Goal: Task Accomplishment & Management: Use online tool/utility

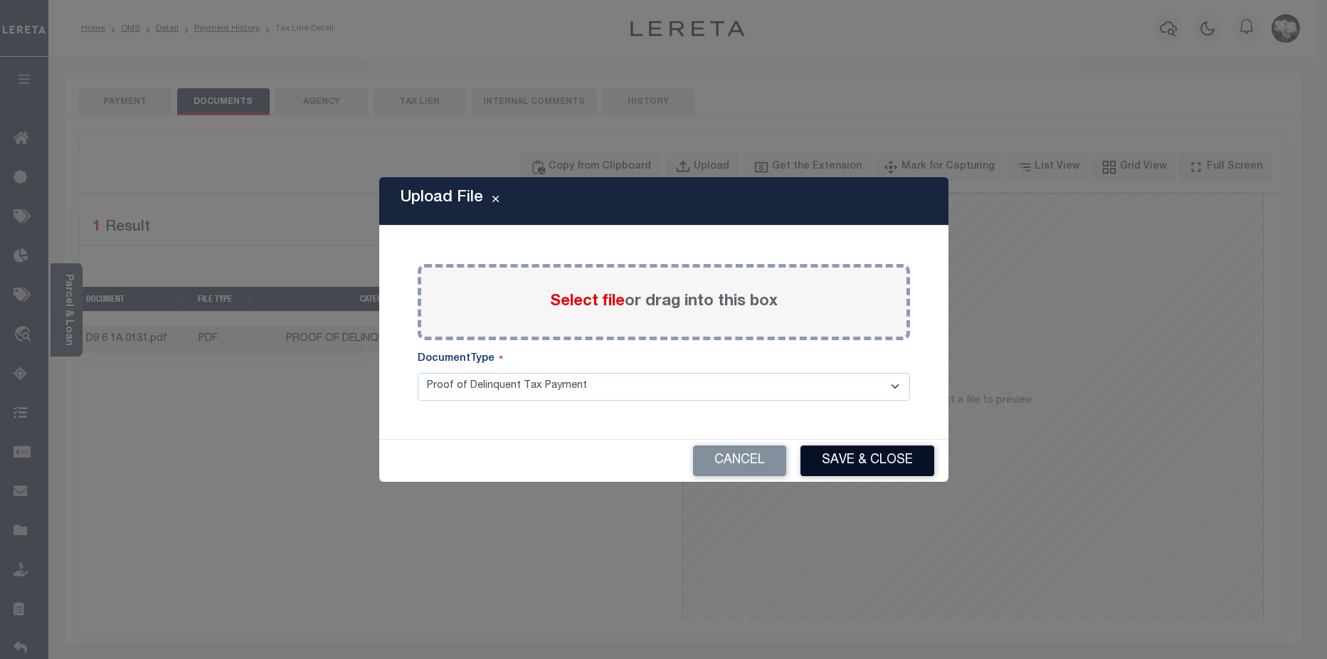
click at [875, 454] on button "Save & Close" at bounding box center [868, 460] width 134 height 31
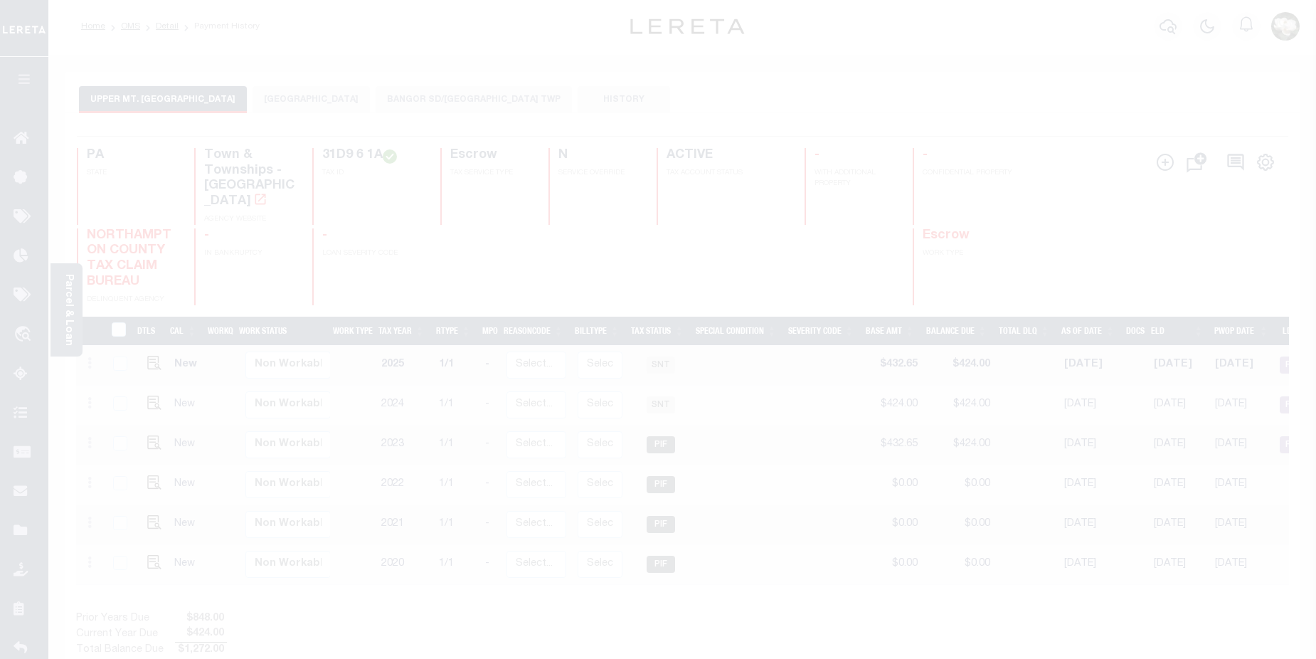
scroll to position [2, 0]
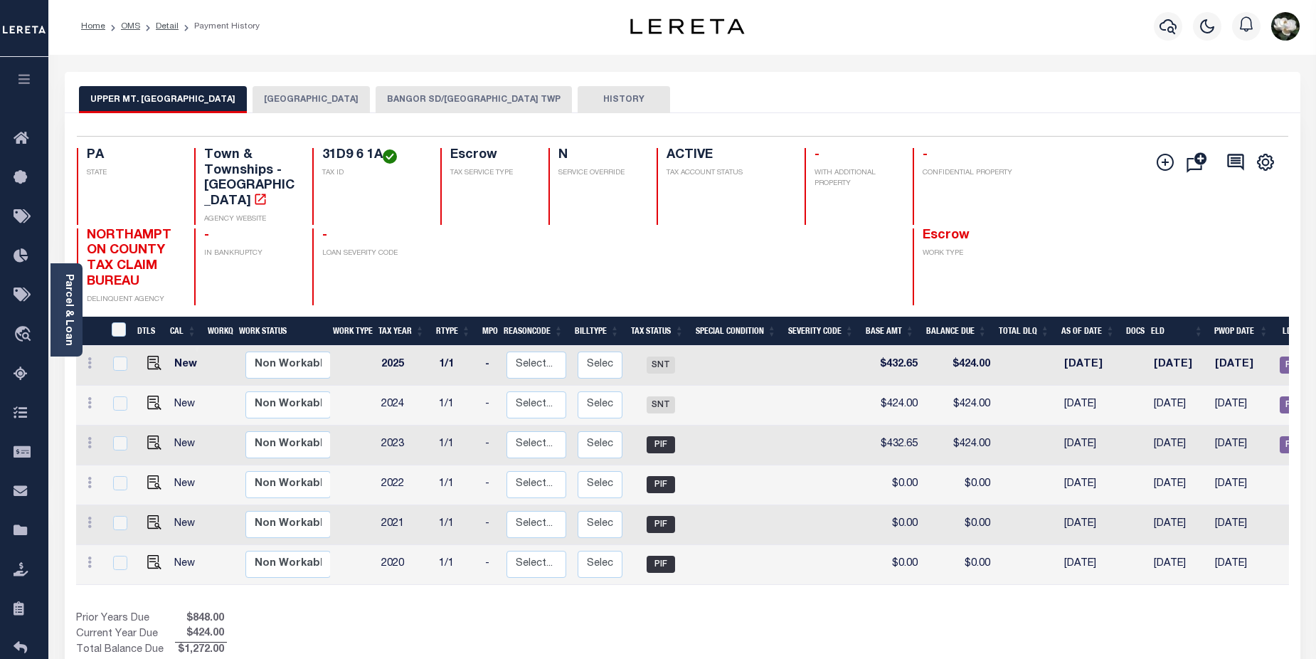
click at [486, 98] on button "BANGOR SD/[GEOGRAPHIC_DATA] TWP" at bounding box center [474, 99] width 196 height 27
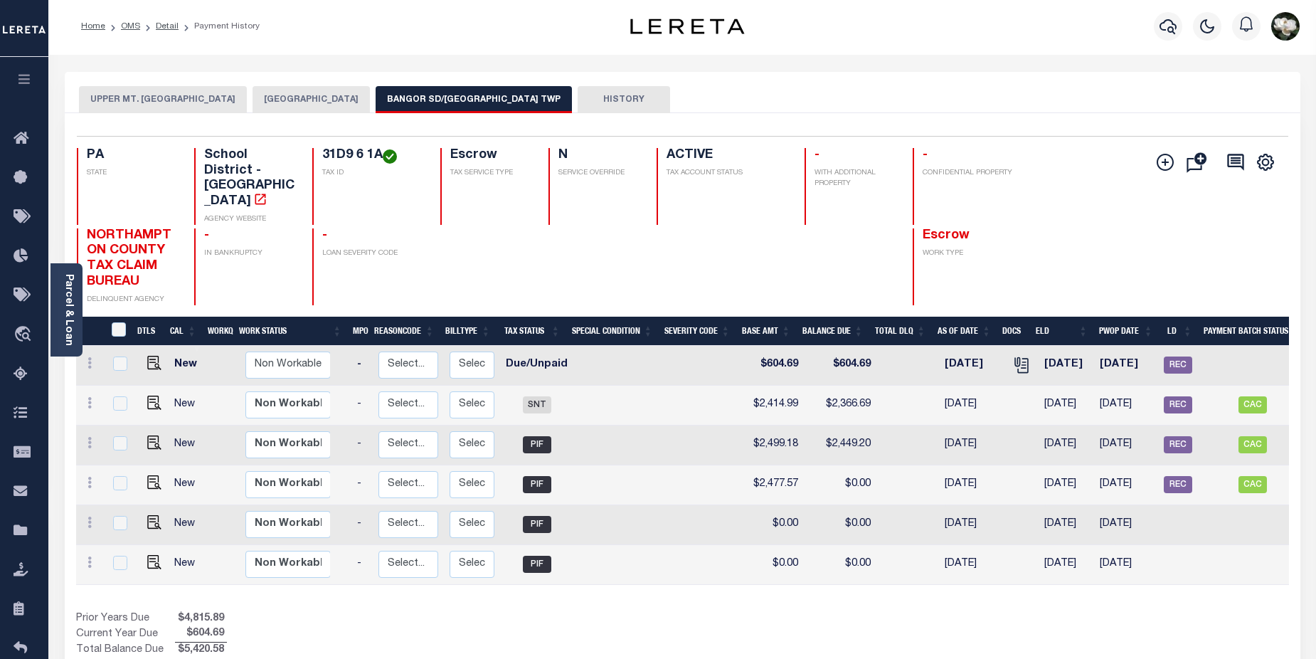
scroll to position [0, 189]
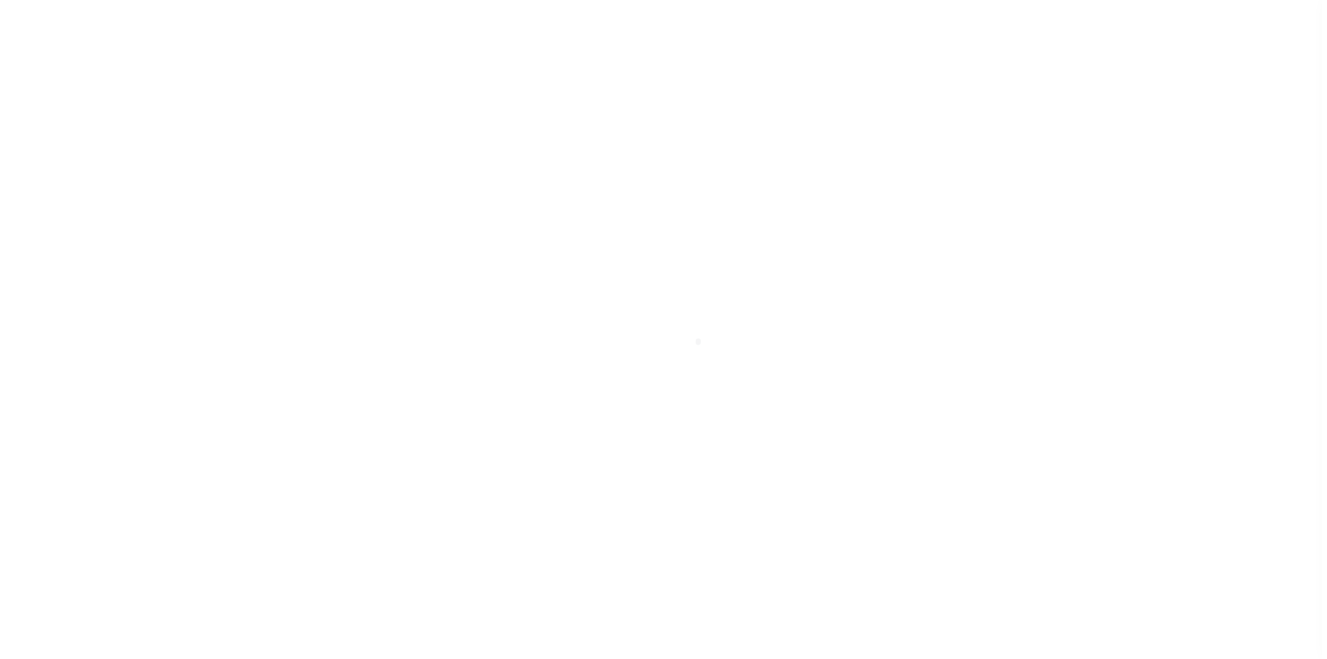
scroll to position [25, 0]
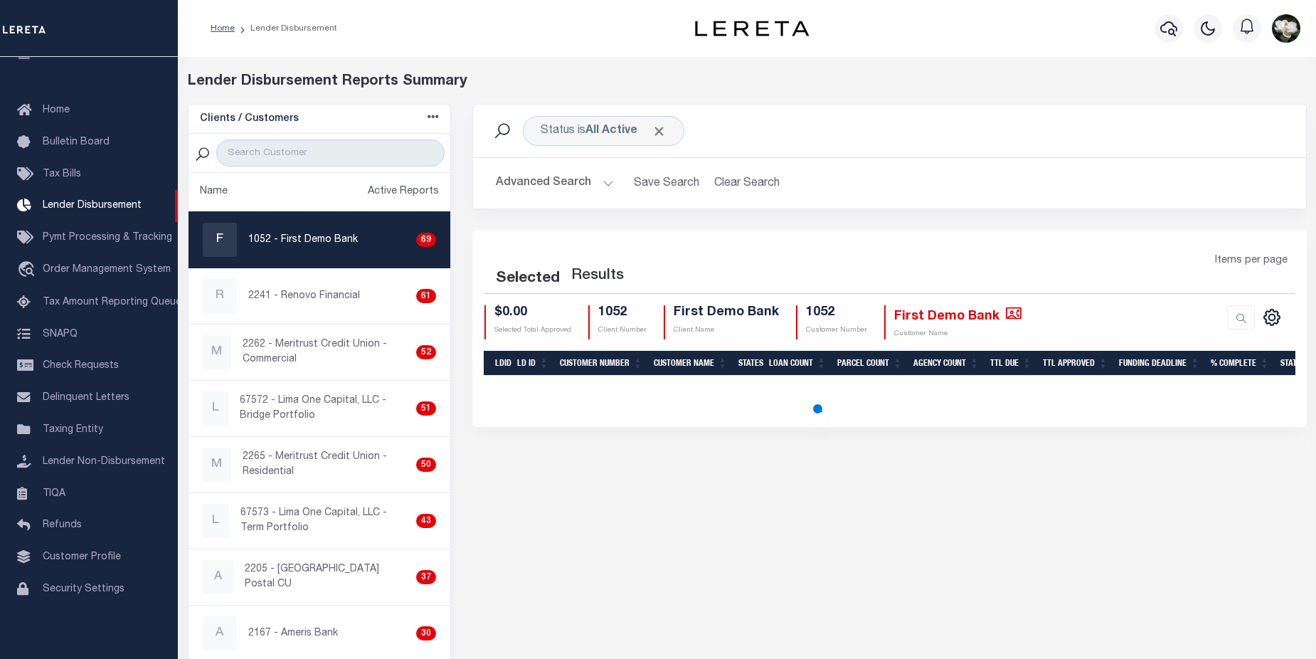
select select "200"
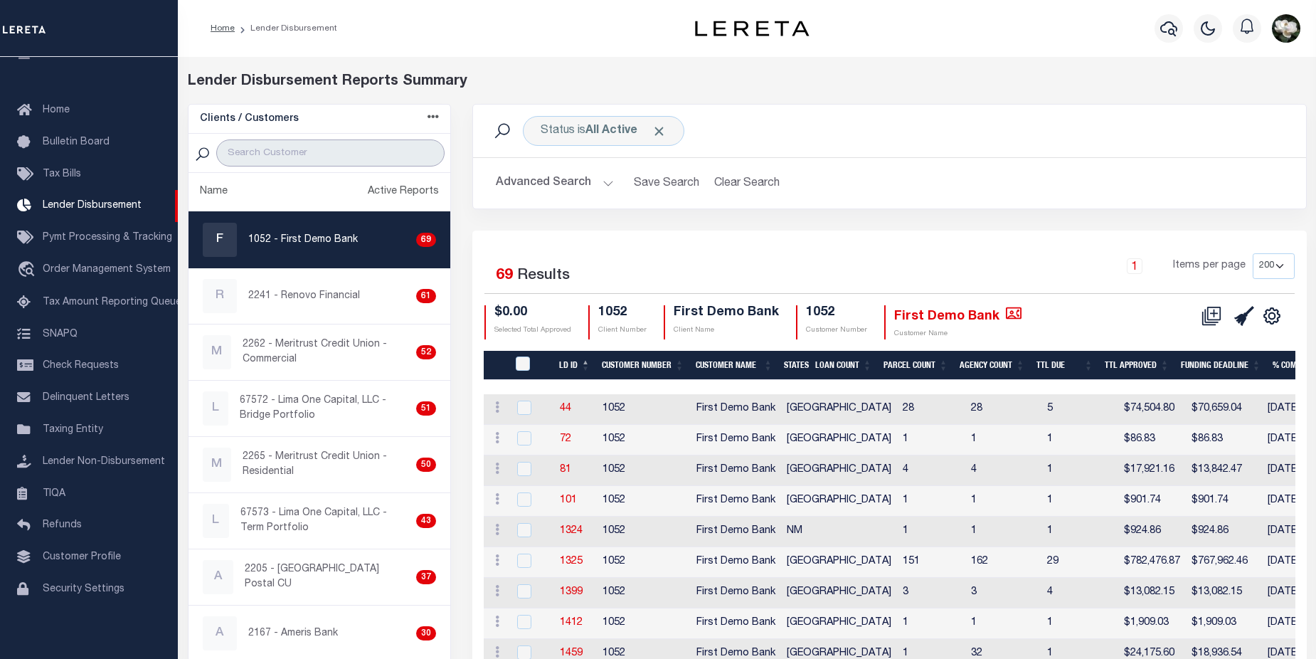
click at [257, 151] on input "search" at bounding box center [330, 152] width 228 height 27
type input "2215"
select select "200"
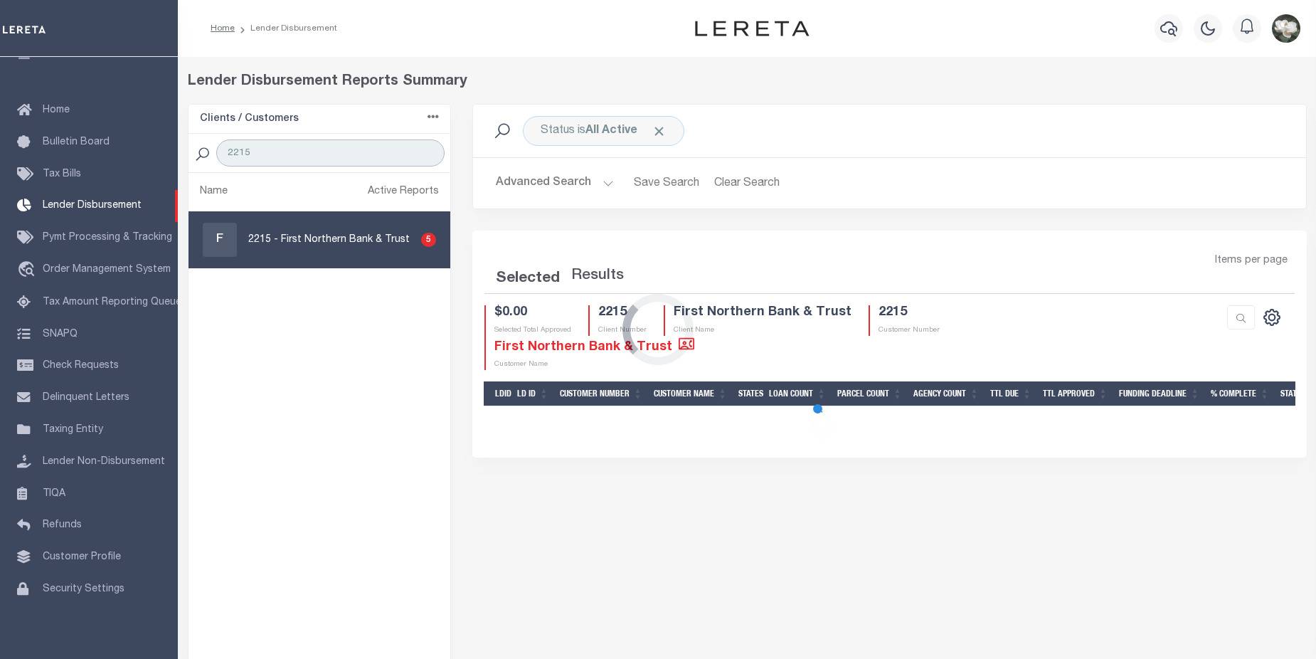
select select "200"
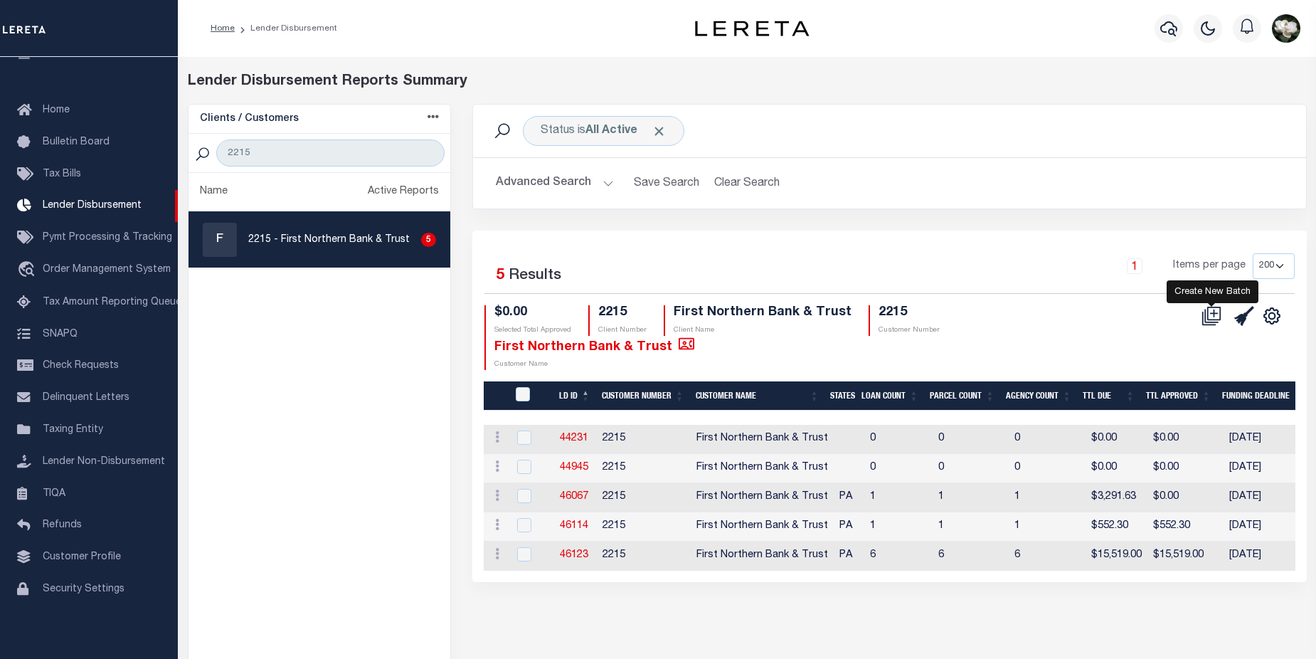
click at [1213, 320] on icon at bounding box center [1212, 316] width 20 height 20
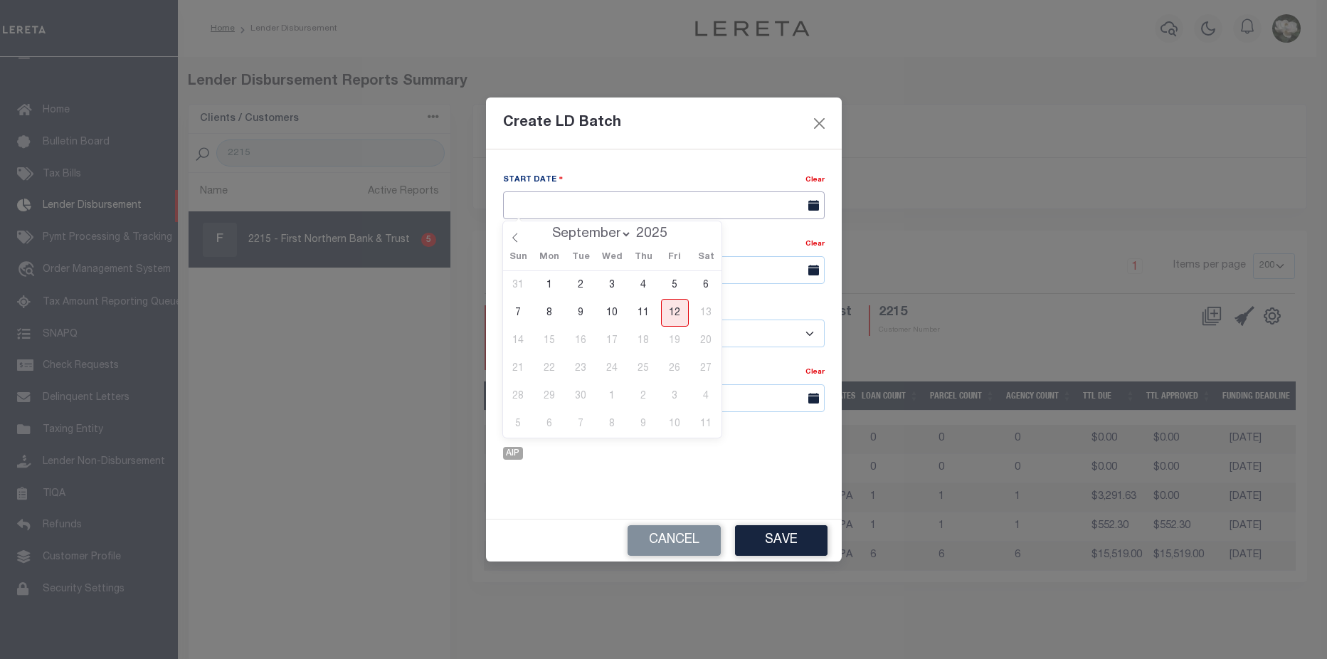
click at [563, 206] on input "text" at bounding box center [664, 205] width 322 height 28
click at [670, 310] on span "12" at bounding box center [675, 313] width 28 height 28
type input "09/12/2025"
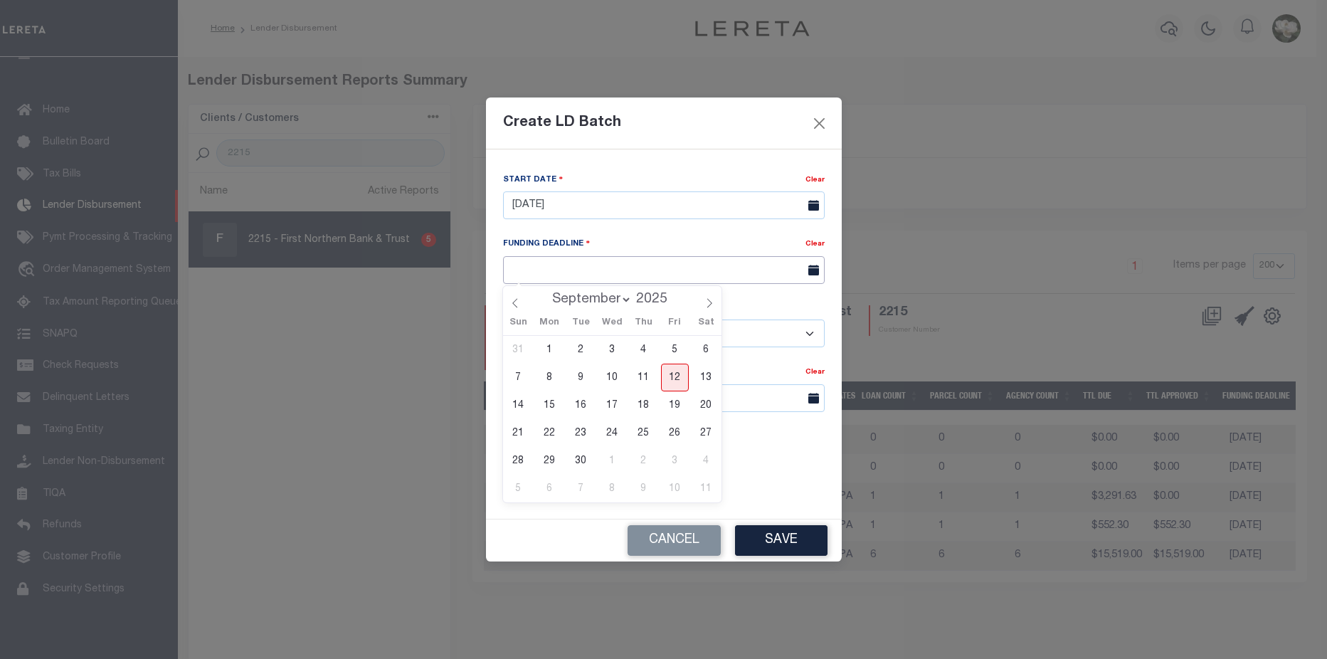
click at [651, 262] on input "text" at bounding box center [664, 270] width 322 height 28
click at [668, 402] on span "19" at bounding box center [675, 405] width 28 height 28
type input "09/19/25"
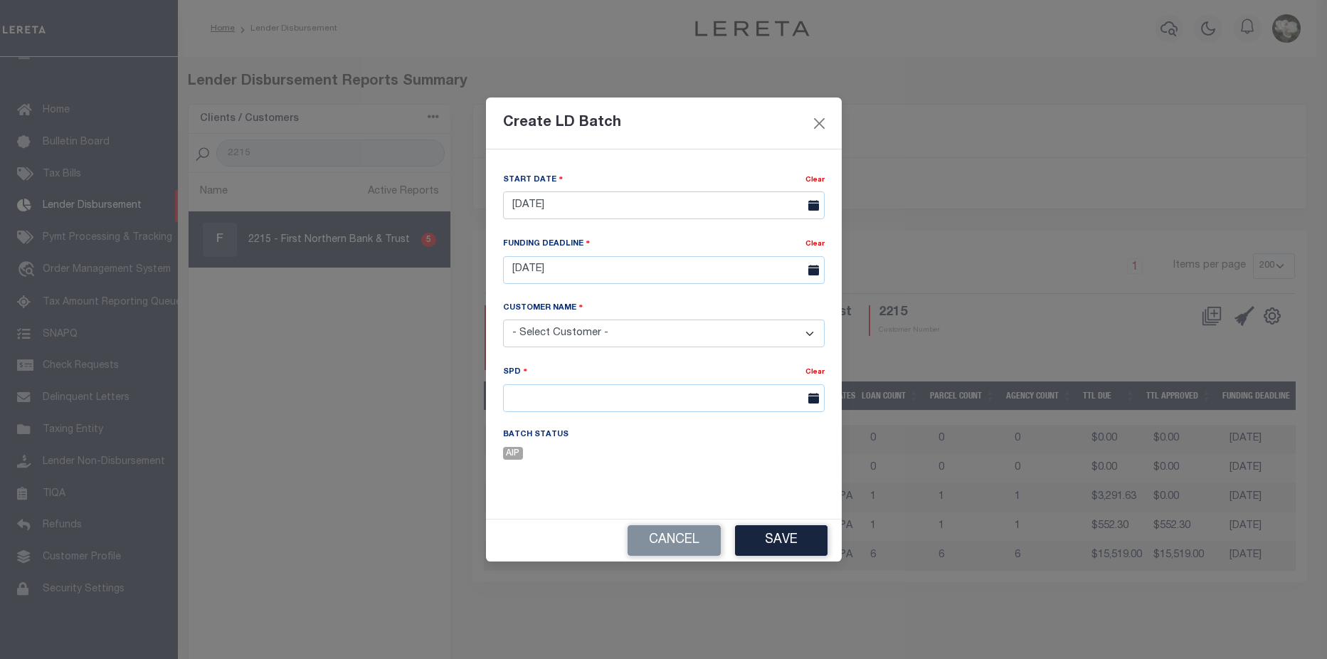
click at [576, 334] on select "- Select Customer - Accumatch - Refunds All In Credit Union Amarillo National B…" at bounding box center [664, 334] width 322 height 28
select select "2215"
click at [503, 320] on select "- Select Customer - Accumatch - Refunds All In Credit Union Amarillo National B…" at bounding box center [664, 334] width 322 height 28
click at [569, 394] on input "text" at bounding box center [664, 398] width 322 height 28
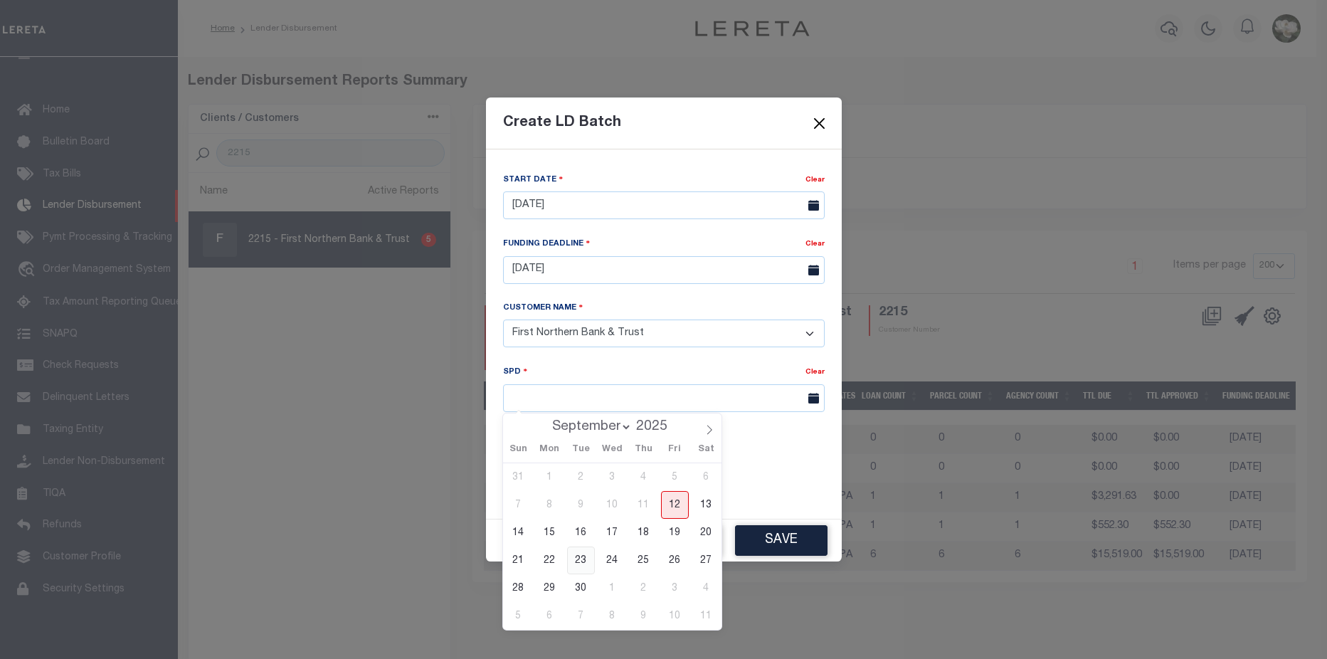
click at [584, 565] on span "23" at bounding box center [581, 561] width 28 height 28
type input "09/23/2025"
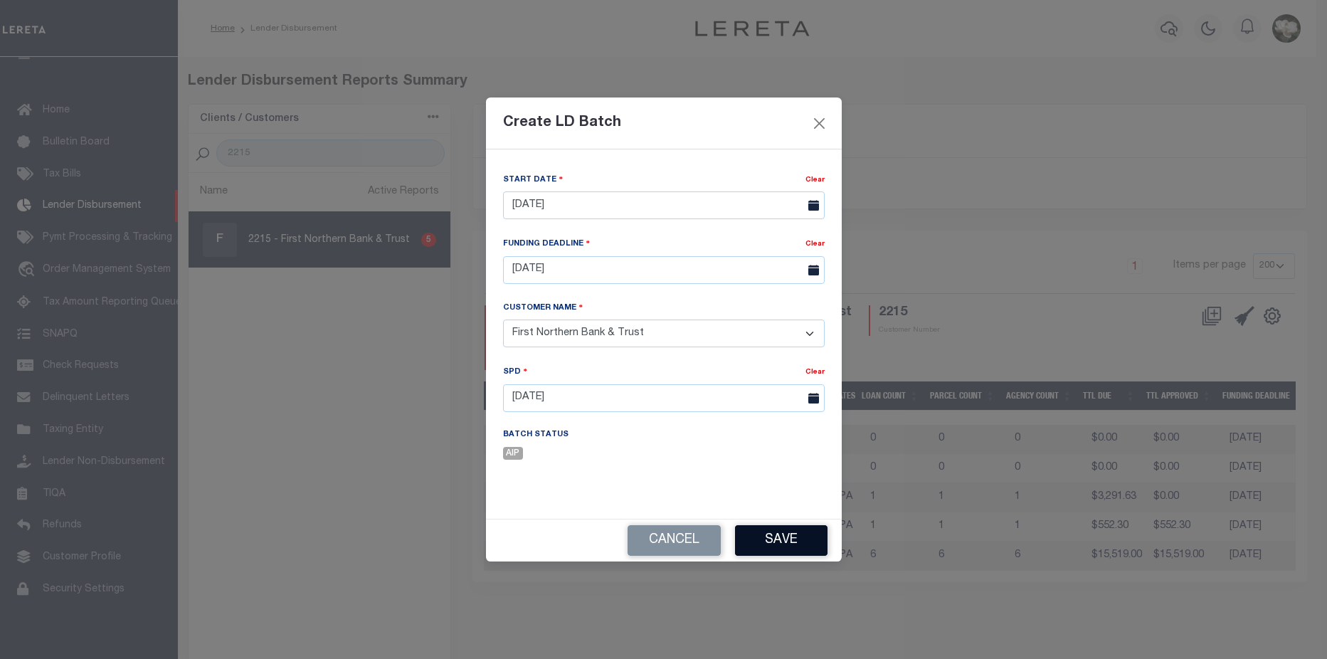
click at [783, 542] on button "Save" at bounding box center [781, 540] width 93 height 31
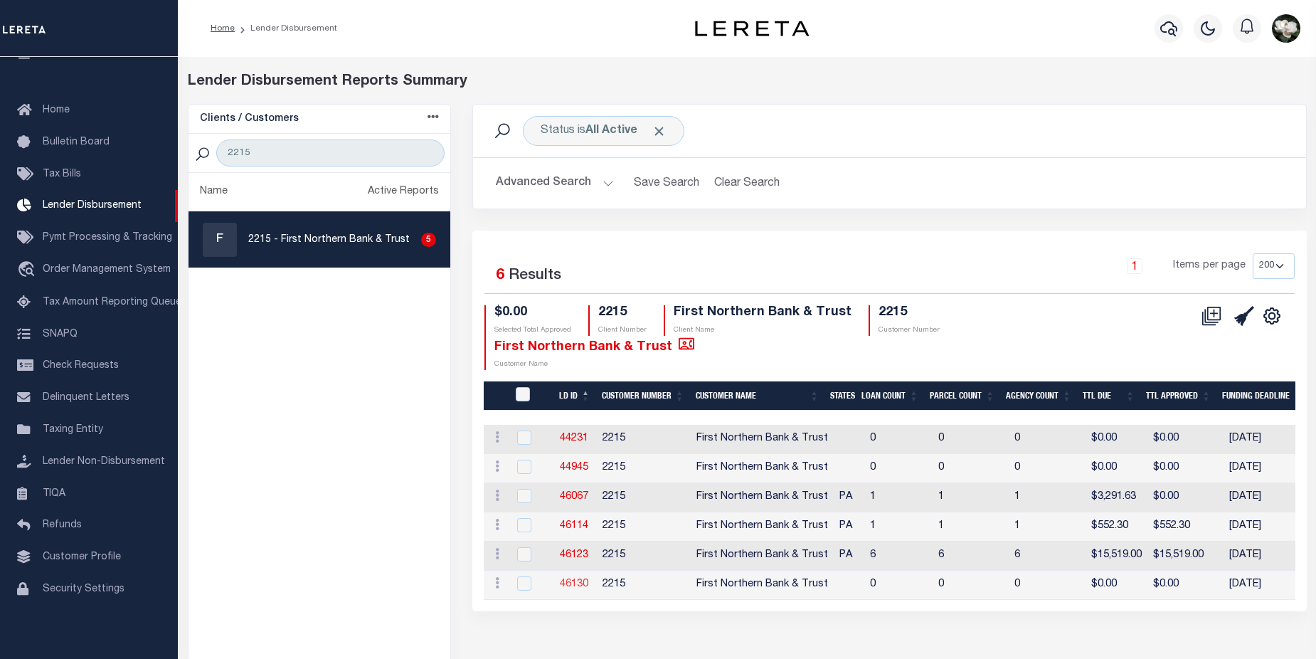
click at [579, 579] on link "46130" at bounding box center [574, 584] width 28 height 10
checkbox input "true"
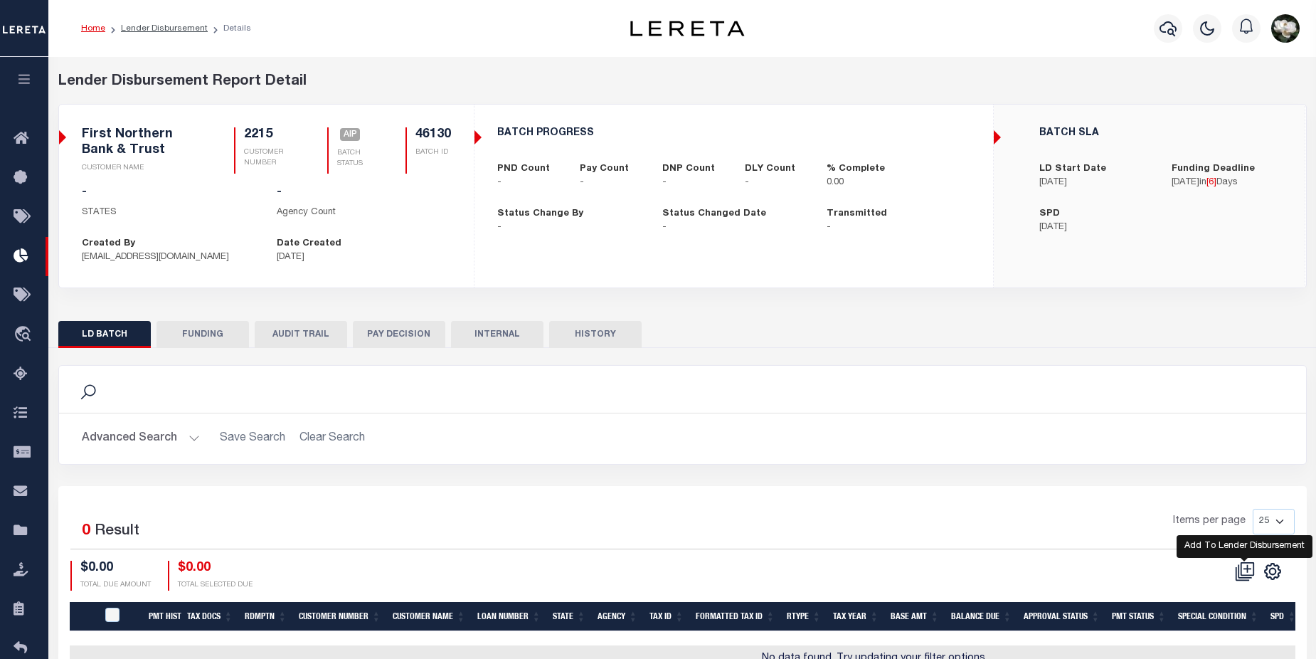
click at [1250, 573] on icon at bounding box center [1245, 571] width 20 height 20
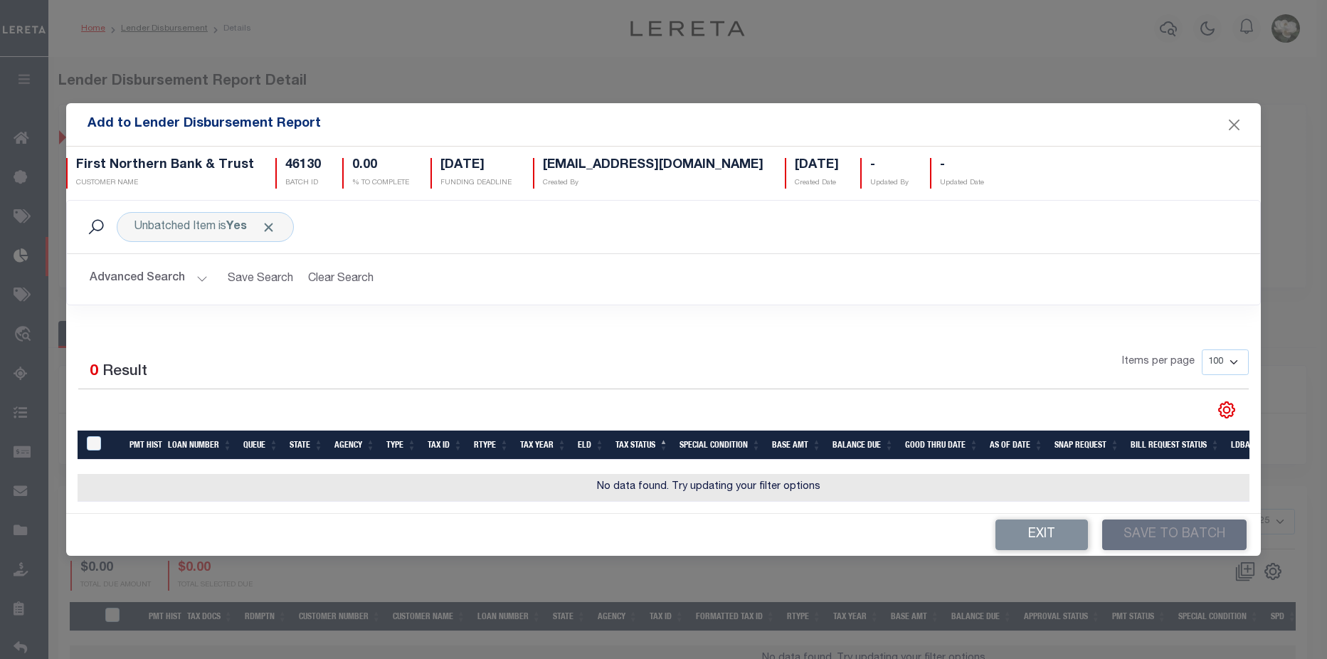
click at [124, 258] on div "Advanced Search Save Search Clear Search AddToLenderDisbursementReportGridWrapp…" at bounding box center [663, 279] width 1193 height 51
drag, startPoint x: 127, startPoint y: 268, endPoint x: 286, endPoint y: 299, distance: 161.6
click at [130, 268] on button "Advanced Search" at bounding box center [149, 279] width 118 height 28
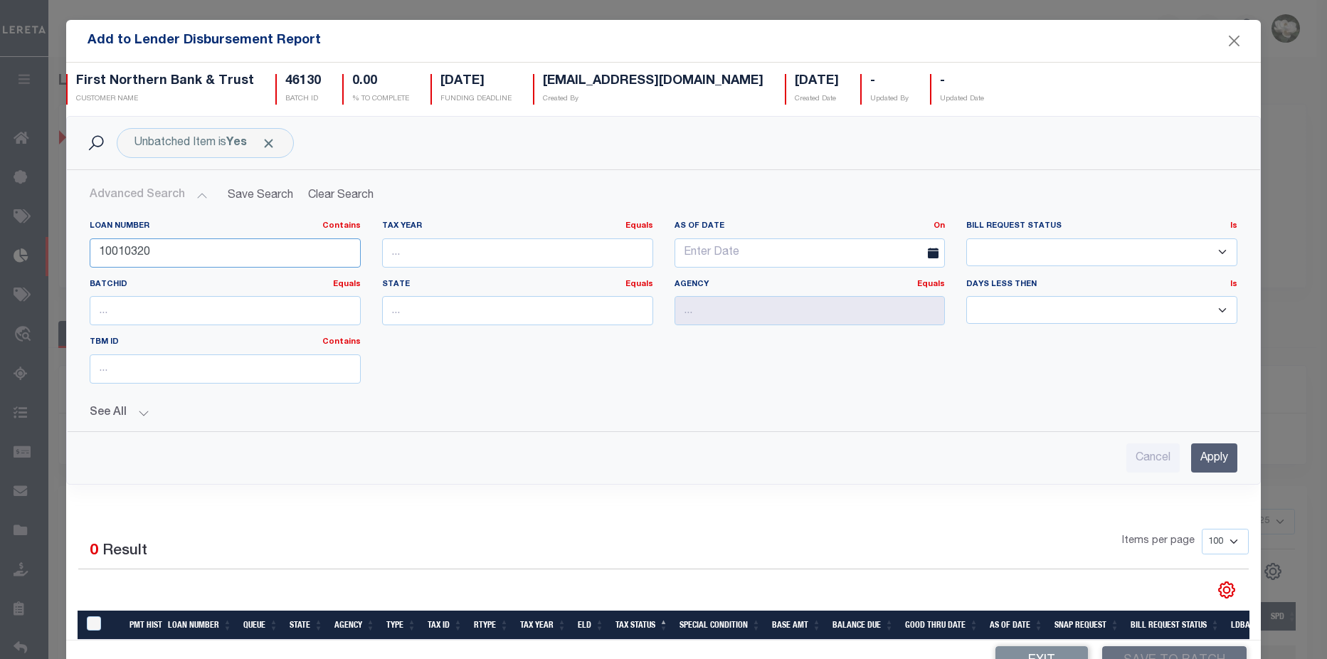
drag, startPoint x: 176, startPoint y: 249, endPoint x: -152, endPoint y: 234, distance: 328.4
click at [0, 234] on html "Home Lender Disbursement Details Profile" at bounding box center [663, 377] width 1327 height 754
type input "175000644"
click at [1191, 455] on input "Apply" at bounding box center [1214, 457] width 46 height 29
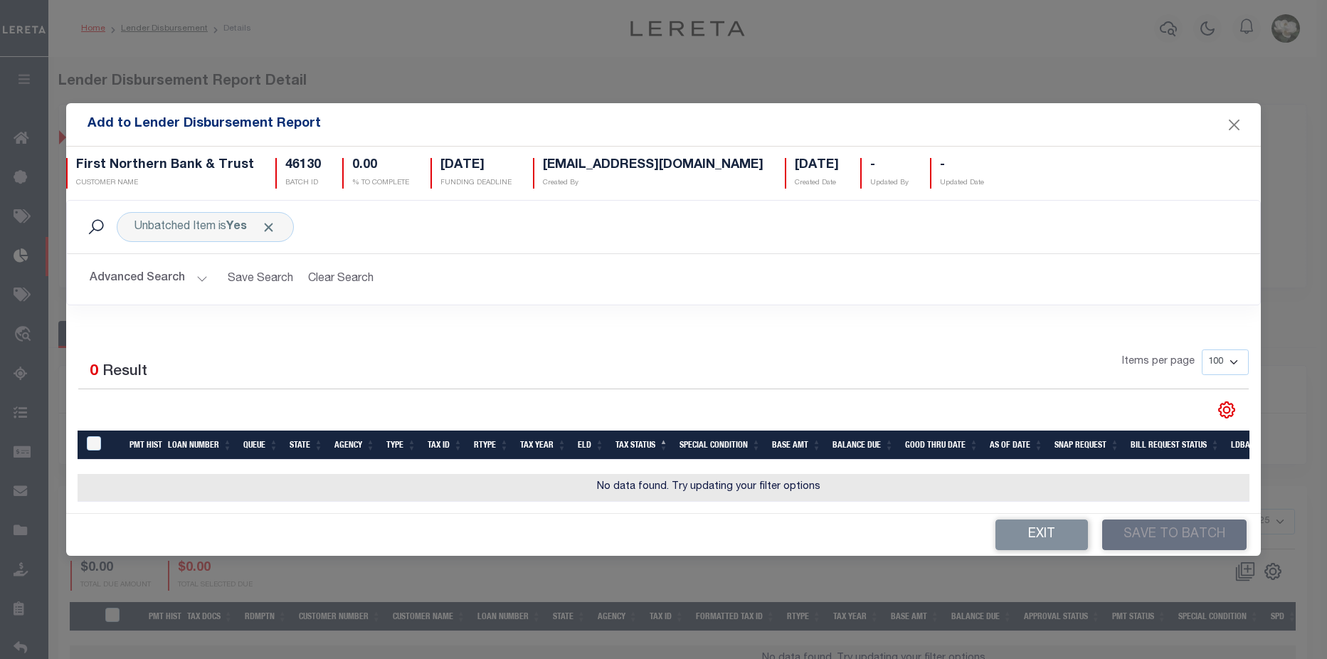
checkbox input "true"
